Goal: Navigation & Orientation: Go to known website

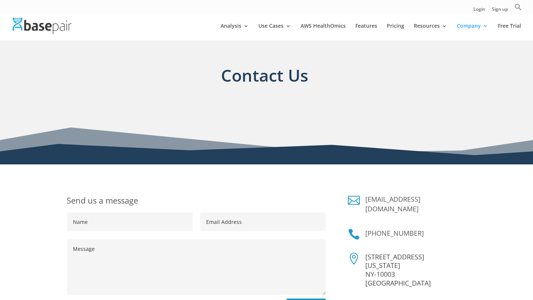
click at [129, 176] on div "Send us a message Name Email Address Message Submit  [EMAIL_ADDRESS][DOMAIN_NA…" at bounding box center [266, 294] width 533 height 259
click at [146, 215] on input "Name" at bounding box center [129, 222] width 125 height 19
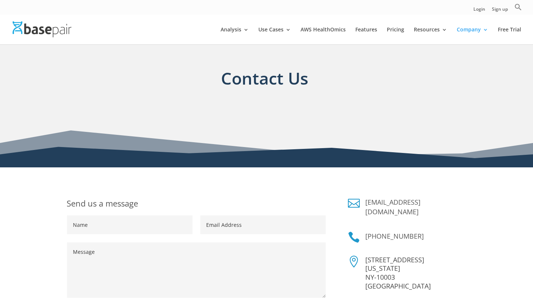
click at [126, 33] on div at bounding box center [277, 30] width 533 height 30
click at [387, 9] on div "Login Sign up Search for: Search Button" at bounding box center [266, 7] width 533 height 15
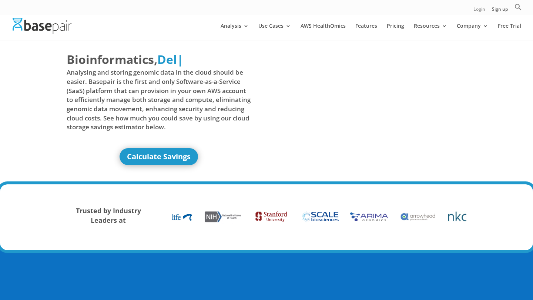
click at [478, 12] on link "Login" at bounding box center [479, 11] width 12 height 8
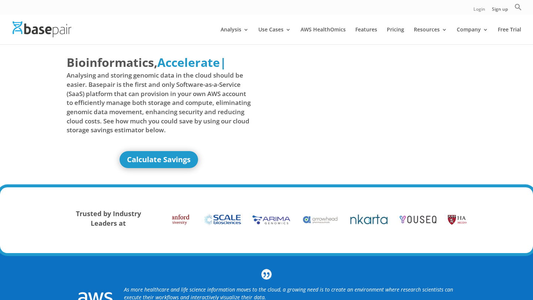
click at [481, 11] on link "Login" at bounding box center [479, 11] width 12 height 8
